Goal: Information Seeking & Learning: Learn about a topic

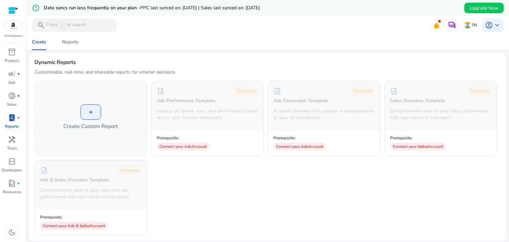
click at [145, 14] on div "error_outline Data syncs run less frequently on your plan - PPC last synced on:…" at bounding box center [267, 8] width 482 height 16
click at [11, 93] on span "donut_small" at bounding box center [12, 96] width 8 height 8
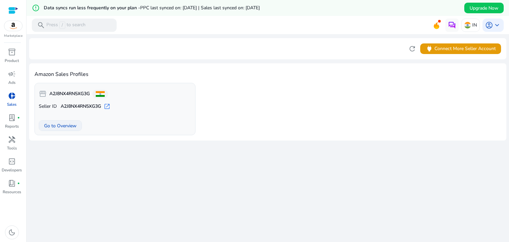
click at [56, 126] on span "Go to Overview" at bounding box center [60, 125] width 32 height 7
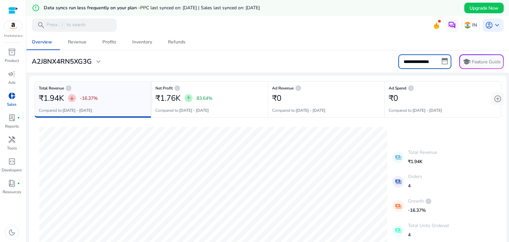
click at [430, 64] on input "**********" at bounding box center [424, 61] width 53 height 15
select select "*"
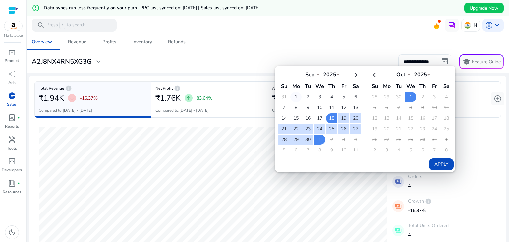
click at [293, 95] on td "1" at bounding box center [295, 97] width 11 height 10
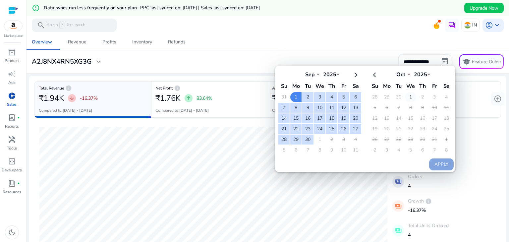
click at [405, 95] on td "1" at bounding box center [410, 97] width 11 height 10
click at [433, 161] on button "Apply" at bounding box center [441, 164] width 25 height 12
type input "**********"
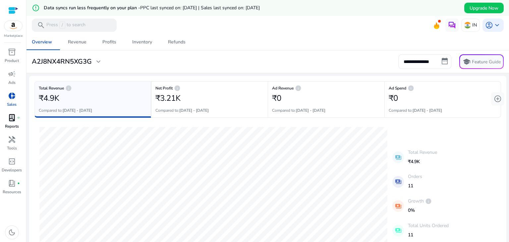
click at [11, 114] on span "lab_profile" at bounding box center [12, 118] width 8 height 8
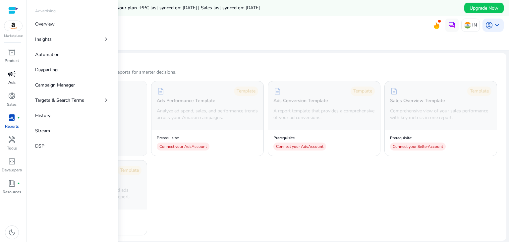
click at [8, 81] on p "Ads" at bounding box center [11, 82] width 7 height 6
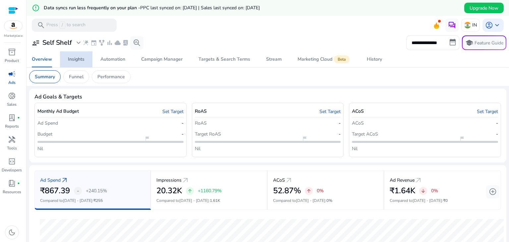
click at [72, 57] on div "Insights" at bounding box center [76, 59] width 17 height 5
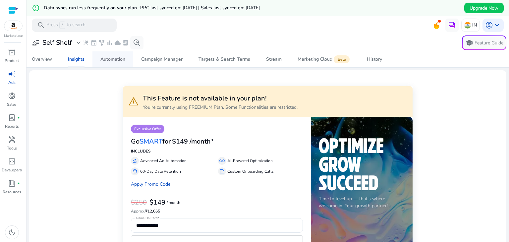
scroll to position [1, 0]
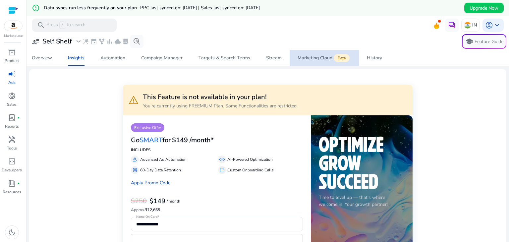
click at [310, 59] on div "Marketing Cloud Beta" at bounding box center [323, 57] width 53 height 5
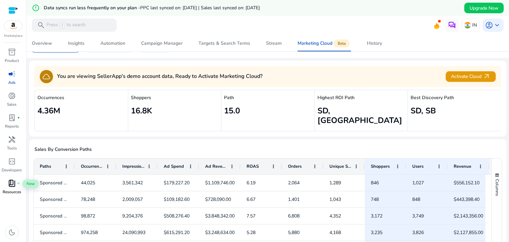
click at [8, 184] on span "book_4" at bounding box center [12, 183] width 8 height 8
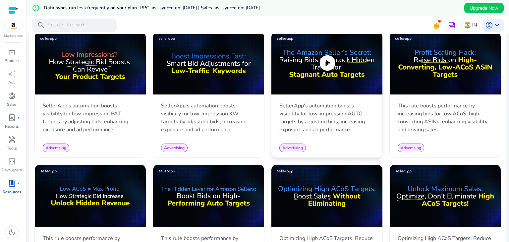
scroll to position [324, 0]
